Goal: Check status: Check status

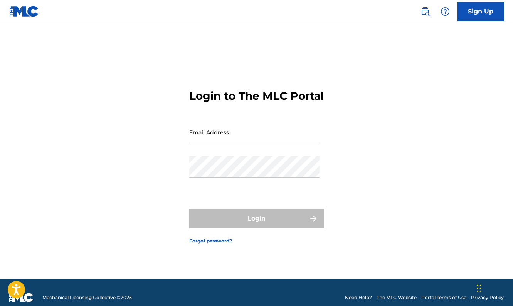
click at [262, 143] on input "Email Address" at bounding box center [254, 132] width 130 height 22
type input "[EMAIL_ADDRESS][DOMAIN_NAME]"
click at [256, 225] on button "Login" at bounding box center [256, 218] width 135 height 19
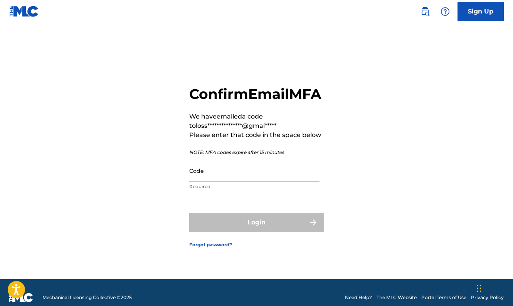
click at [208, 182] on input "Code" at bounding box center [254, 171] width 130 height 22
paste input "698706"
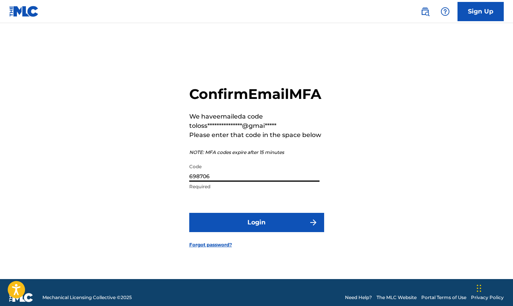
type input "698706"
click at [240, 232] on button "Login" at bounding box center [256, 222] width 135 height 19
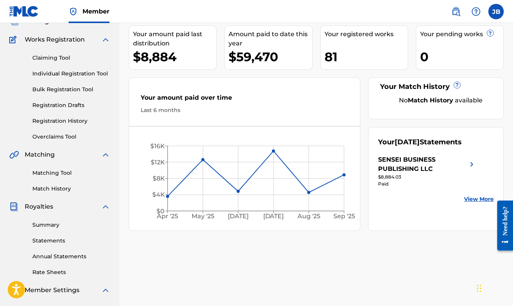
scroll to position [56, 0]
click at [48, 237] on link "Statements" at bounding box center [71, 241] width 78 height 8
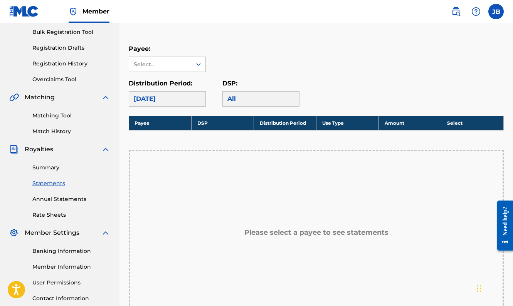
scroll to position [114, 0]
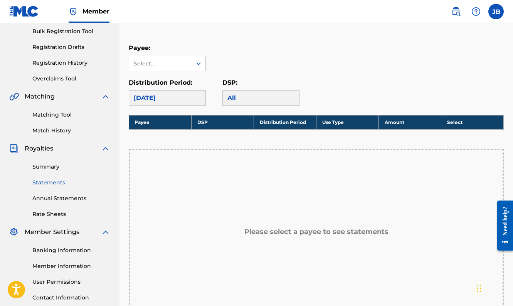
click at [186, 91] on div "[DATE]" at bounding box center [167, 98] width 77 height 15
click at [272, 92] on div "All" at bounding box center [260, 98] width 77 height 15
click at [240, 102] on div "All" at bounding box center [260, 98] width 77 height 15
click at [190, 95] on div "[DATE]" at bounding box center [167, 98] width 77 height 15
click at [48, 170] on link "Summary" at bounding box center [71, 167] width 78 height 8
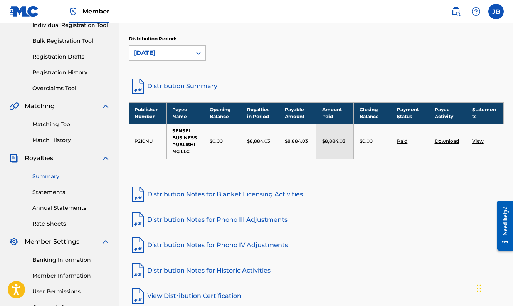
scroll to position [106, 0]
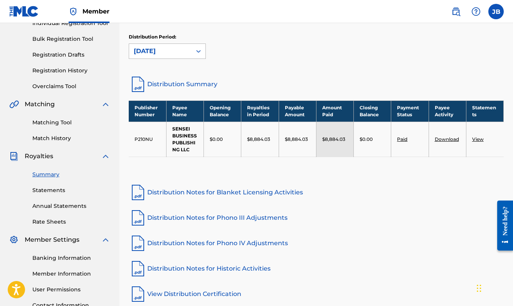
click at [182, 49] on div "[DATE]" at bounding box center [160, 51] width 53 height 9
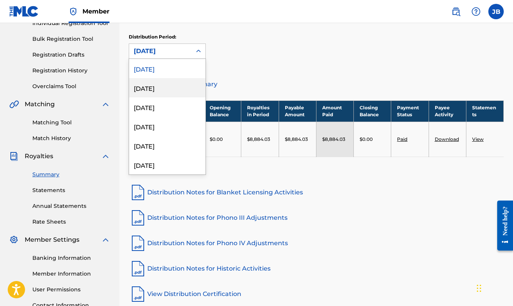
click at [155, 93] on div "[DATE]" at bounding box center [167, 87] width 76 height 19
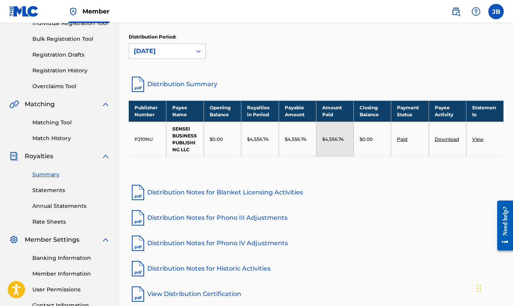
click at [156, 51] on div "[DATE]" at bounding box center [160, 51] width 53 height 9
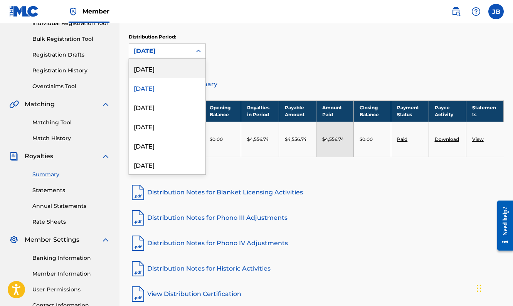
click at [156, 66] on div "[DATE]" at bounding box center [167, 68] width 76 height 19
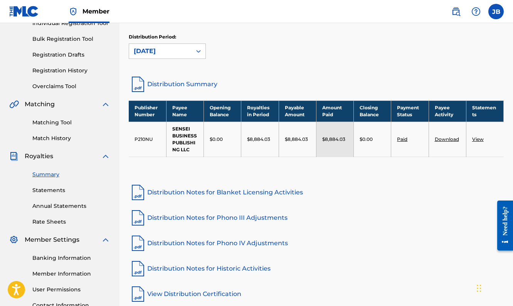
click at [189, 52] on div "[DATE]" at bounding box center [160, 51] width 62 height 15
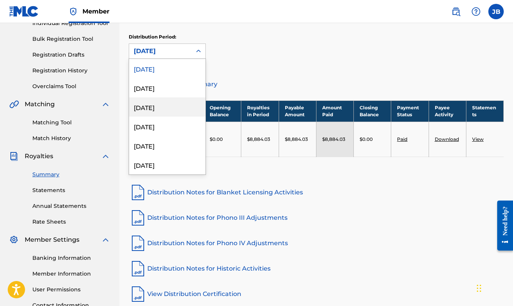
click at [162, 112] on div "[DATE]" at bounding box center [167, 106] width 76 height 19
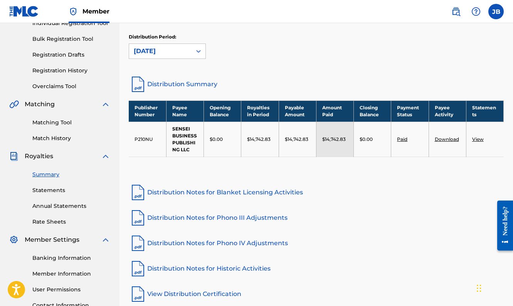
click at [158, 51] on div "[DATE]" at bounding box center [160, 51] width 53 height 9
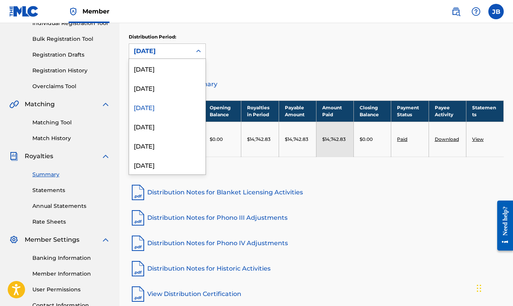
click at [307, 53] on div "Distribution Period: option [DATE], selected. [DATE] selected, 3 of 54. 54 resu…" at bounding box center [316, 46] width 375 height 25
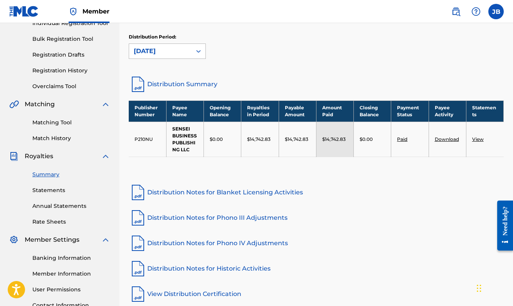
click at [157, 50] on div "[DATE]" at bounding box center [160, 51] width 53 height 9
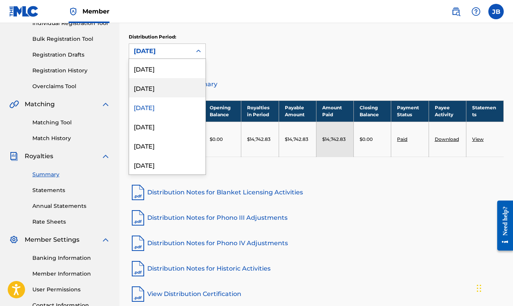
click at [150, 92] on div "[DATE]" at bounding box center [167, 87] width 76 height 19
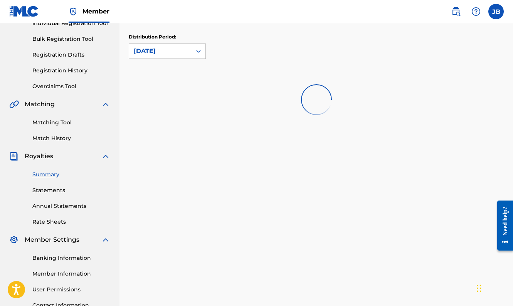
click at [150, 51] on div "[DATE]" at bounding box center [160, 51] width 53 height 9
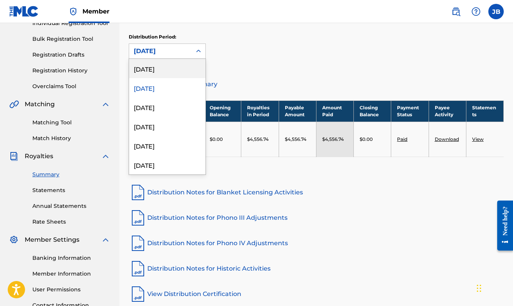
click at [151, 70] on div "[DATE]" at bounding box center [167, 68] width 76 height 19
